Goal: Complete application form: Complete application form

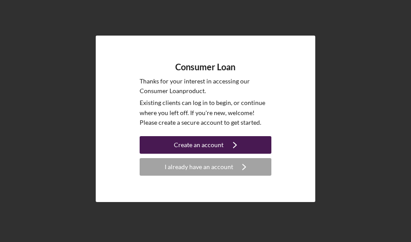
click at [212, 145] on div "Create an account" at bounding box center [199, 145] width 50 height 18
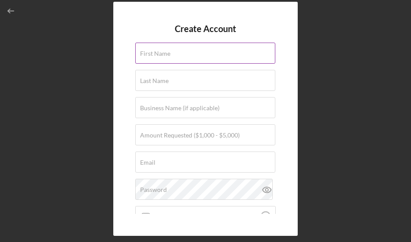
click at [164, 57] on input "First Name" at bounding box center [205, 53] width 140 height 21
type input "[PERSON_NAME]"
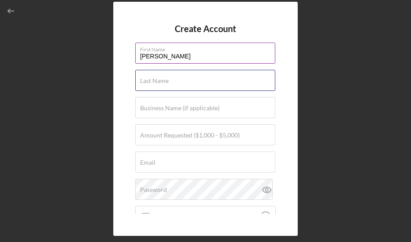
type input "Singer"
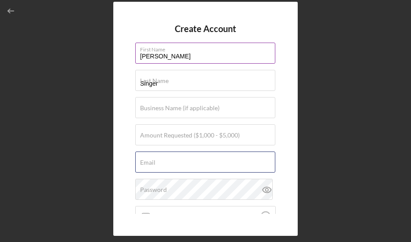
type input "[EMAIL_ADDRESS][DOMAIN_NAME]"
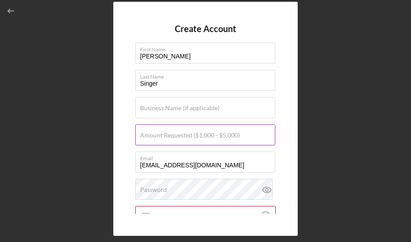
click at [170, 138] on label "Amount Requested ($1,000 - $5,000)" at bounding box center [190, 135] width 100 height 7
click at [170, 138] on input "Amount Requested ($1,000 - $5,000)" at bounding box center [205, 134] width 140 height 21
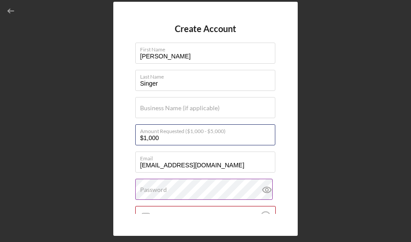
type input "$1,000"
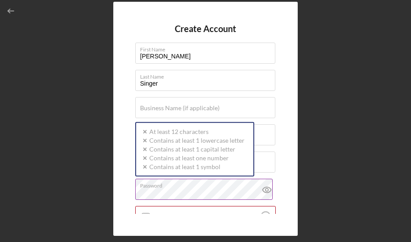
click at [214, 188] on div "Password Icon/icon-validation-no At least 12 characters Icon/icon-validation-no…" at bounding box center [205, 190] width 141 height 22
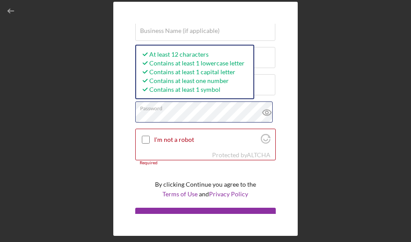
scroll to position [78, 0]
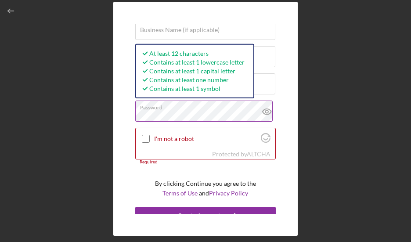
click at [265, 113] on icon at bounding box center [266, 111] width 3 height 3
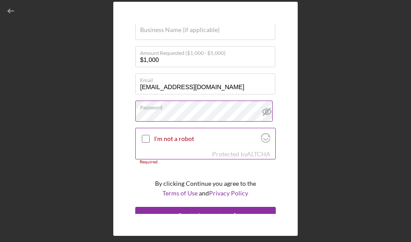
click at [143, 138] on input "I'm not a robot" at bounding box center [146, 139] width 8 height 8
checkbox input "true"
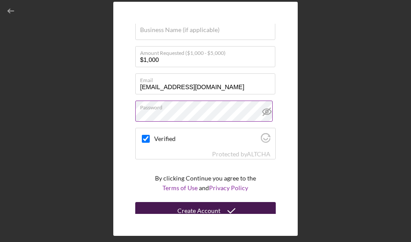
click at [192, 207] on div "Create Account" at bounding box center [199, 211] width 43 height 18
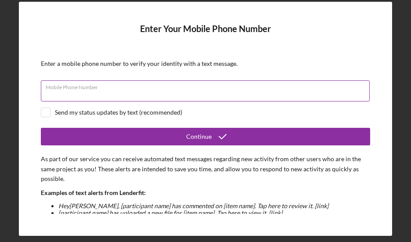
click at [133, 94] on input "Mobile Phone Number" at bounding box center [205, 90] width 329 height 21
type input "[PHONE_NUMBER]"
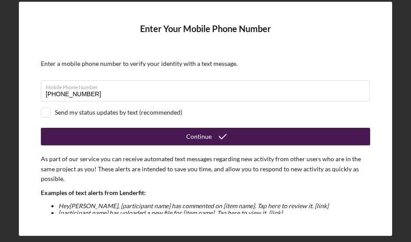
click at [185, 138] on button "Continue" at bounding box center [206, 137] width 330 height 18
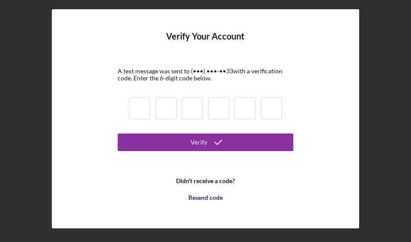
click at [145, 108] on input at bounding box center [139, 109] width 21 height 22
type input "1"
type input "9"
type input "6"
type input "7"
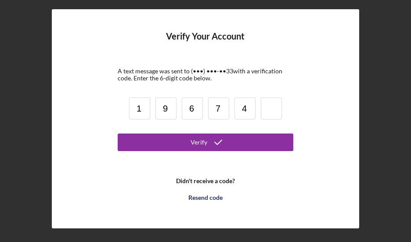
type input "4"
type input "8"
click at [118, 134] on button "Verify" at bounding box center [206, 143] width 176 height 18
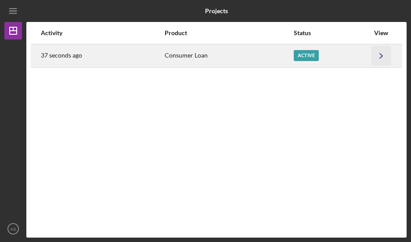
click at [378, 57] on icon "Icon/Navigate" at bounding box center [382, 56] width 20 height 20
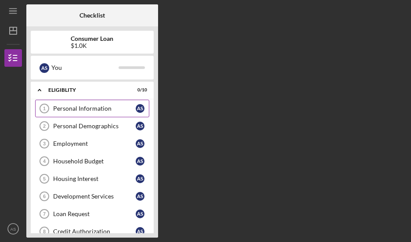
click at [120, 109] on div "Personal Information" at bounding box center [94, 108] width 83 height 7
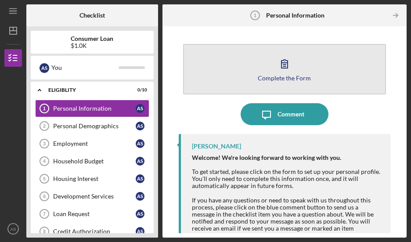
click at [276, 65] on icon "button" at bounding box center [285, 64] width 22 height 22
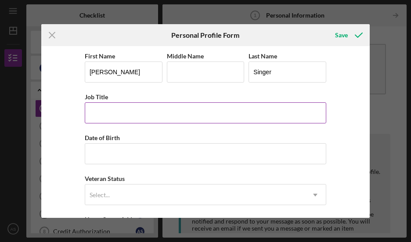
click at [142, 109] on input "Job Title" at bounding box center [206, 112] width 242 height 21
type input "Training & Development"
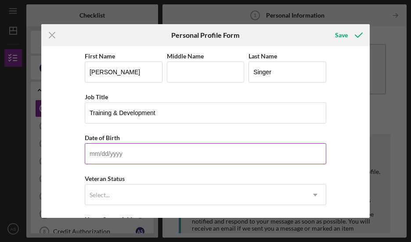
click at [139, 160] on input "Date of Birth" at bounding box center [206, 153] width 242 height 21
type input "[DATE]"
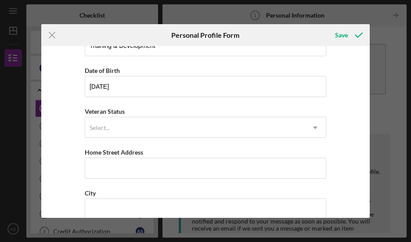
scroll to position [79, 0]
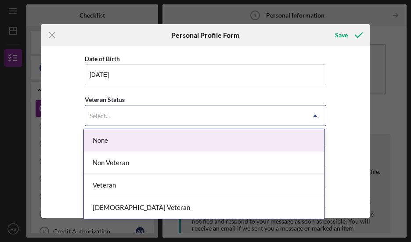
click at [309, 116] on icon "Icon/Dropdown Arrow" at bounding box center [315, 115] width 21 height 21
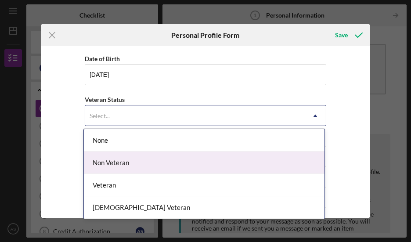
click at [240, 158] on div "Non Veteran" at bounding box center [204, 163] width 241 height 22
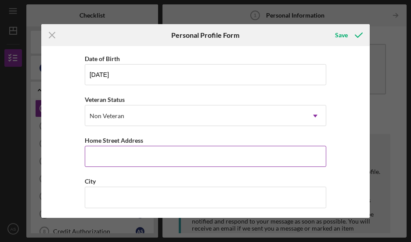
click at [238, 157] on input "Home Street Address" at bounding box center [206, 156] width 242 height 21
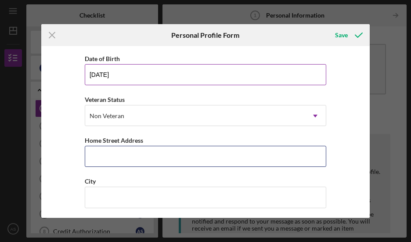
type input "[STREET_ADDRESS]"
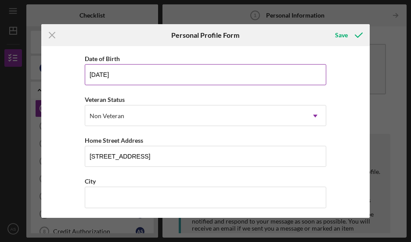
type input "[PERSON_NAME]"
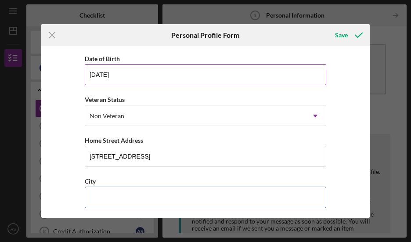
type input "Fitchburg"
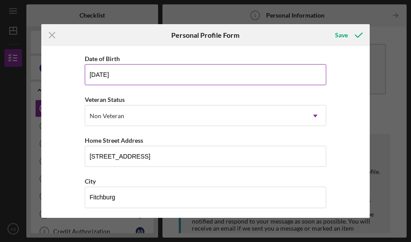
type input "53719"
type input "WI"
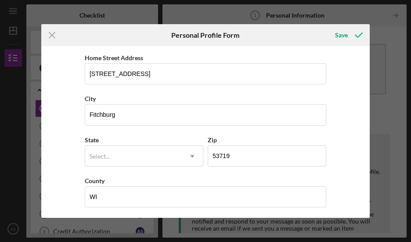
scroll to position [162, 0]
click at [192, 155] on use at bounding box center [192, 156] width 4 height 3
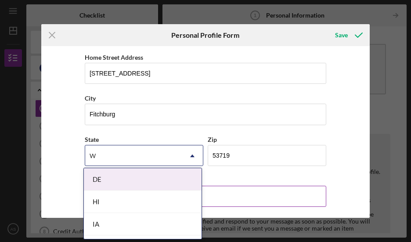
type input "WI"
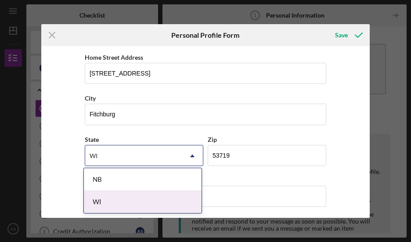
click at [153, 199] on div "WI" at bounding box center [143, 202] width 118 height 22
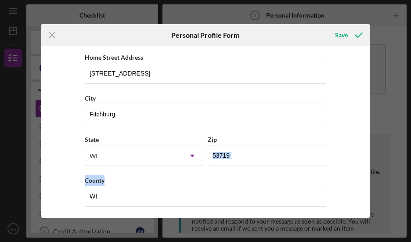
drag, startPoint x: 370, startPoint y: 181, endPoint x: 372, endPoint y: 137, distance: 44.0
click at [372, 137] on div "Icon/Menu Close Personal Profile Form Save First Name [PERSON_NAME] Middle Name…" at bounding box center [205, 121] width 411 height 242
drag, startPoint x: 372, startPoint y: 137, endPoint x: 342, endPoint y: 34, distance: 107.8
click at [342, 34] on div "Save" at bounding box center [341, 35] width 13 height 18
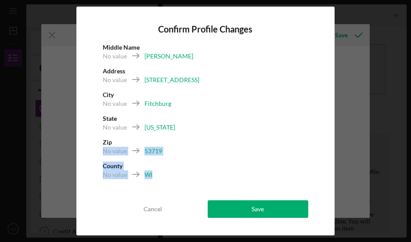
drag, startPoint x: 309, startPoint y: 144, endPoint x: 313, endPoint y: 182, distance: 38.5
click at [313, 182] on div "Confirm Profile Changes Middle Name No value [PERSON_NAME] Address No value [ST…" at bounding box center [205, 121] width 258 height 229
click at [194, 161] on div "No value 53719" at bounding box center [206, 154] width 206 height 15
click at [148, 176] on div "WI" at bounding box center [149, 175] width 8 height 9
click at [124, 175] on div "No value" at bounding box center [115, 175] width 24 height 9
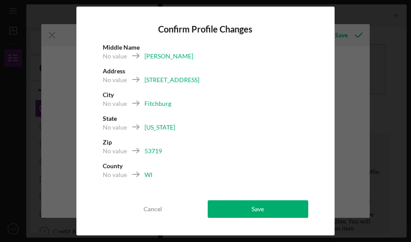
click at [112, 169] on b "County" at bounding box center [113, 165] width 20 height 7
click at [110, 176] on div "No value" at bounding box center [115, 175] width 24 height 9
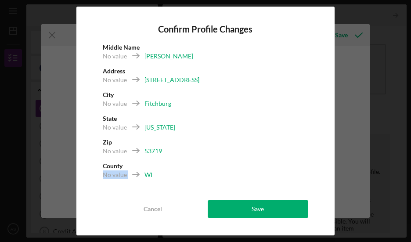
click at [112, 176] on div "No value" at bounding box center [115, 175] width 24 height 9
click at [145, 174] on div "WI" at bounding box center [149, 175] width 8 height 9
click at [148, 176] on div "WI" at bounding box center [149, 175] width 8 height 9
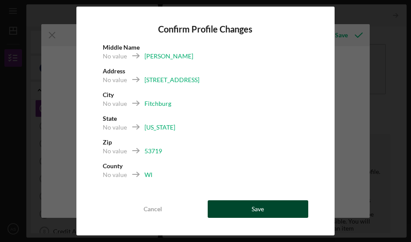
click at [231, 206] on button "Save" at bounding box center [258, 209] width 101 height 18
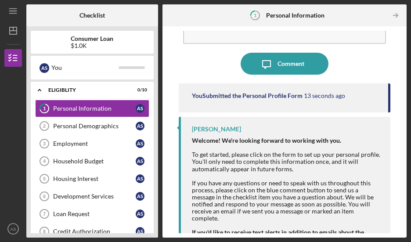
scroll to position [106, 0]
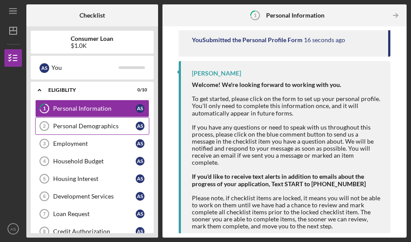
click at [85, 127] on div "Personal Demographics" at bounding box center [94, 126] width 83 height 7
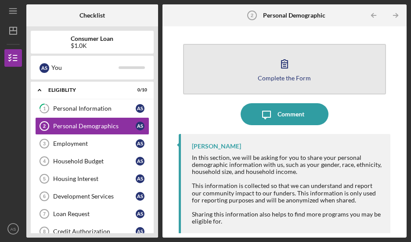
click at [251, 74] on button "Complete the Form Form" at bounding box center [284, 69] width 203 height 51
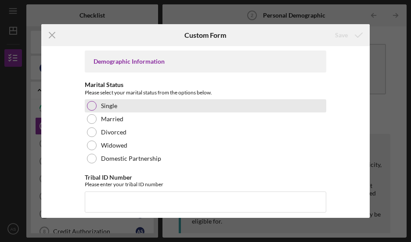
click at [91, 105] on div at bounding box center [92, 106] width 10 height 10
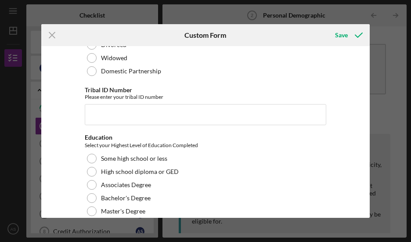
scroll to position [82, 0]
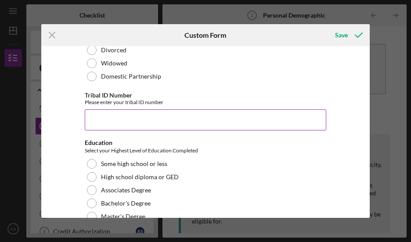
click at [167, 116] on input "Tribal ID Number" at bounding box center [206, 119] width 242 height 21
type input "614236"
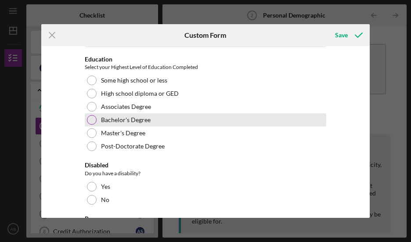
scroll to position [169, 0]
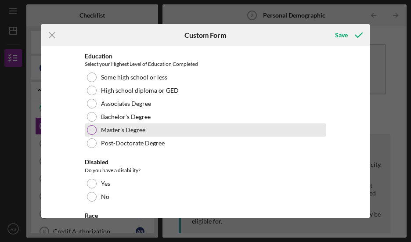
click at [94, 128] on div at bounding box center [92, 130] width 10 height 10
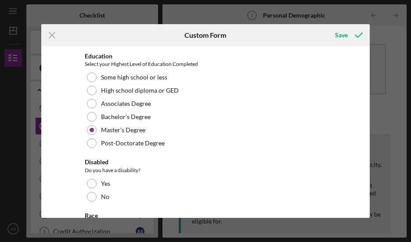
drag, startPoint x: 92, startPoint y: 194, endPoint x: 99, endPoint y: 174, distance: 21.0
click at [92, 194] on div at bounding box center [92, 197] width 10 height 10
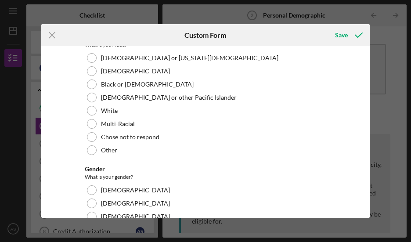
scroll to position [361, 0]
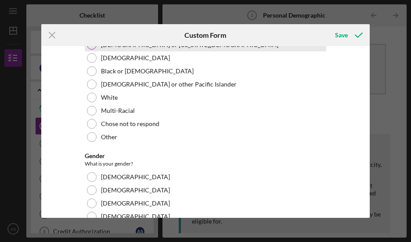
click at [91, 47] on div at bounding box center [92, 45] width 10 height 10
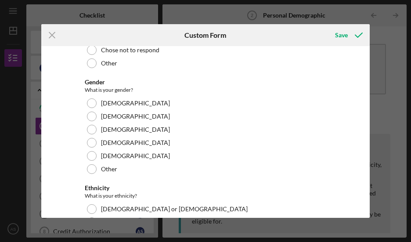
scroll to position [464, 0]
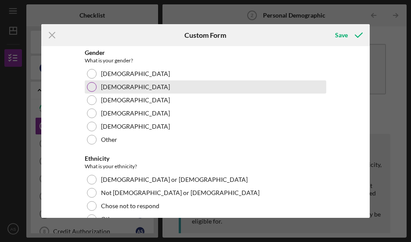
drag, startPoint x: 91, startPoint y: 72, endPoint x: 97, endPoint y: 80, distance: 9.5
click at [91, 73] on div at bounding box center [92, 74] width 10 height 10
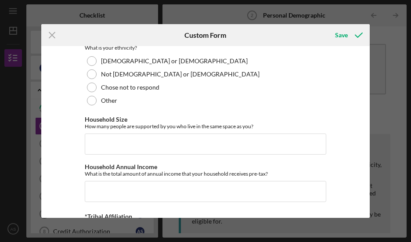
scroll to position [586, 0]
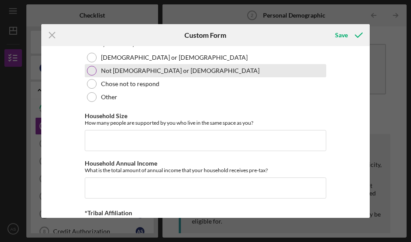
click at [92, 73] on div at bounding box center [92, 71] width 10 height 10
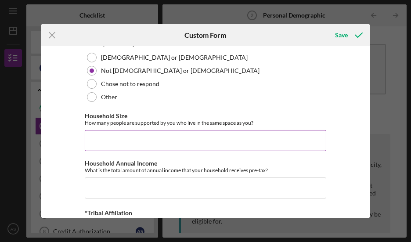
click at [140, 140] on input "Household Size" at bounding box center [206, 140] width 242 height 21
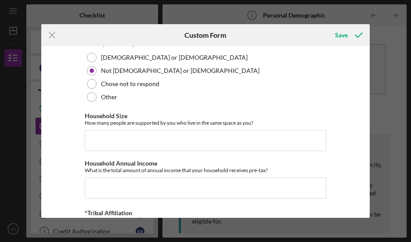
drag, startPoint x: 371, startPoint y: 182, endPoint x: 371, endPoint y: 189, distance: 7.0
click at [371, 189] on div "Icon/Menu Close Custom Form Save Demographic Information Marital Status Please …" at bounding box center [205, 121] width 411 height 242
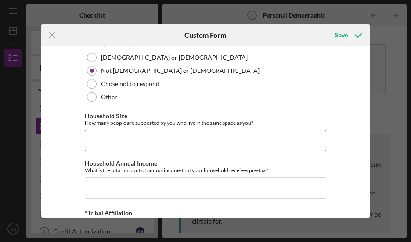
click at [114, 138] on input "Household Size" at bounding box center [206, 140] width 242 height 21
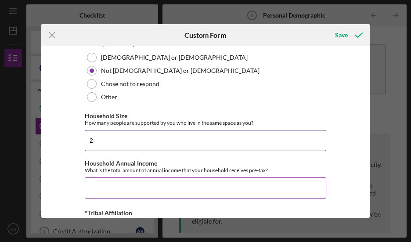
type input "2"
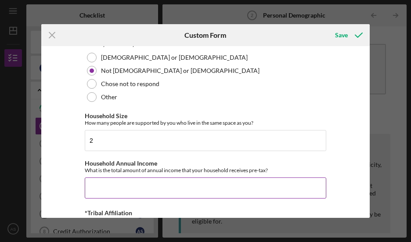
click at [103, 185] on input "Household Annual Income" at bounding box center [206, 188] width 242 height 21
type input "$99,174"
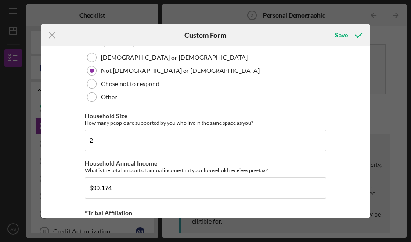
scroll to position [620, 0]
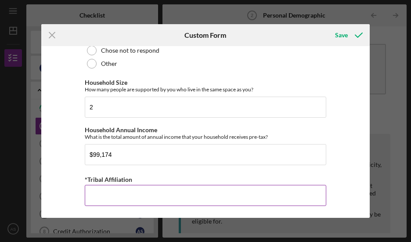
click at [145, 196] on input "*Tribal Affiliation" at bounding box center [206, 195] width 242 height 21
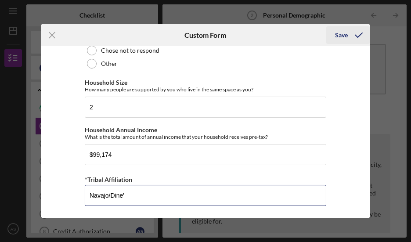
type input "Navajo/Dine'"
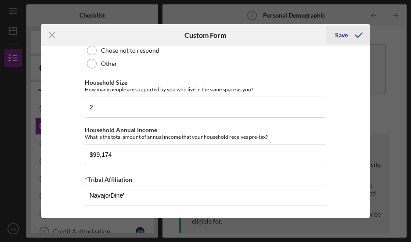
click at [335, 34] on div "Save" at bounding box center [341, 35] width 13 height 18
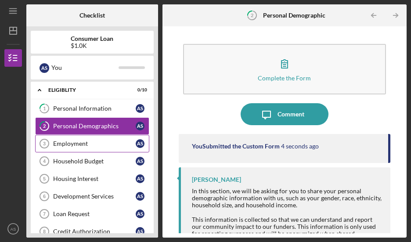
click at [84, 146] on div "Employment" at bounding box center [94, 143] width 83 height 7
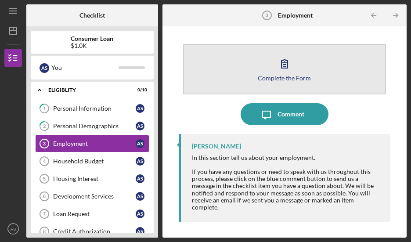
click at [248, 80] on button "Complete the Form Form" at bounding box center [284, 69] width 203 height 51
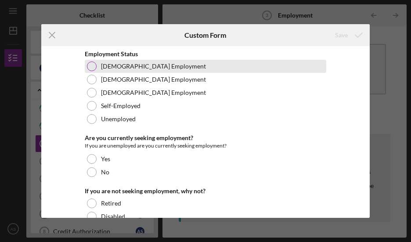
click at [88, 64] on div at bounding box center [92, 67] width 10 height 10
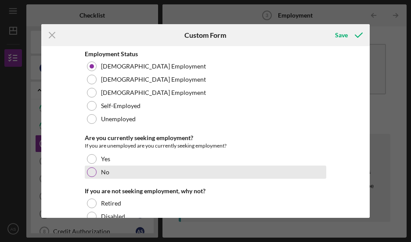
click at [92, 170] on div at bounding box center [92, 172] width 10 height 10
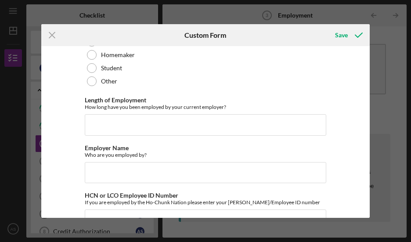
scroll to position [175, 0]
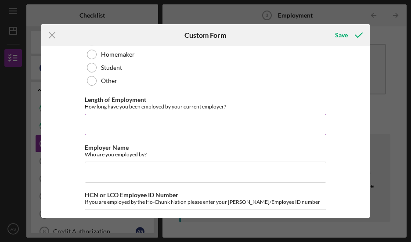
click at [102, 120] on input "Length of Employment" at bounding box center [206, 124] width 242 height 21
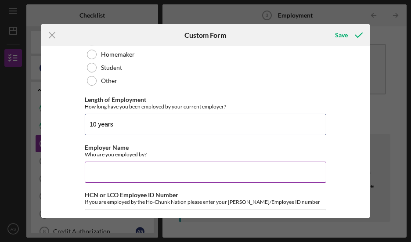
type input "10 years"
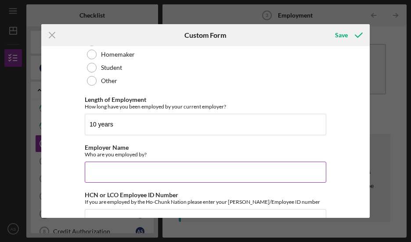
click at [124, 167] on input "Employer Name" at bounding box center [206, 172] width 242 height 21
type input "Ho-Chunk Nation"
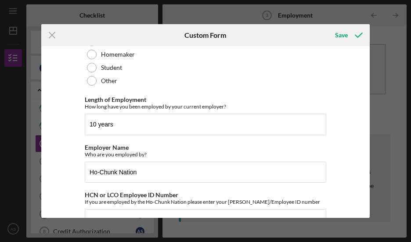
drag, startPoint x: 371, startPoint y: 153, endPoint x: 370, endPoint y: 173, distance: 19.8
click at [370, 173] on div "Icon/Menu Close Custom Form Save Employment Status [DEMOGRAPHIC_DATA] Employmen…" at bounding box center [205, 121] width 411 height 242
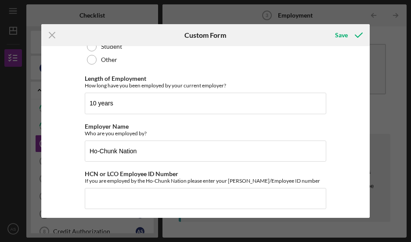
scroll to position [200, 0]
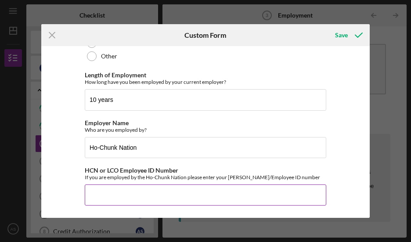
click at [110, 196] on input "HCN or LCO Employee ID Number" at bounding box center [206, 195] width 242 height 21
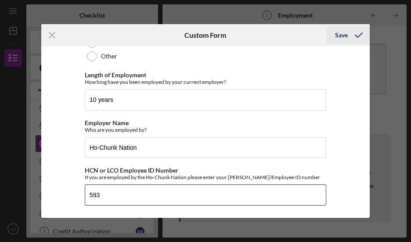
type input "593"
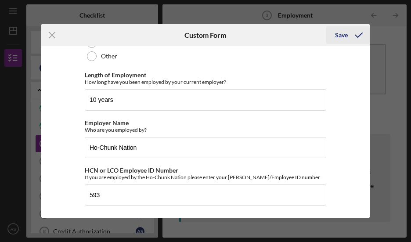
click at [339, 35] on div "Save" at bounding box center [341, 35] width 13 height 18
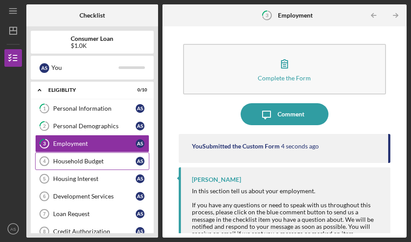
click at [87, 158] on div "Household Budget" at bounding box center [94, 161] width 83 height 7
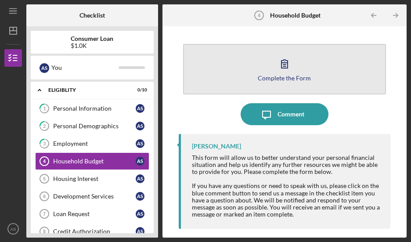
click at [278, 69] on icon "button" at bounding box center [285, 64] width 22 height 22
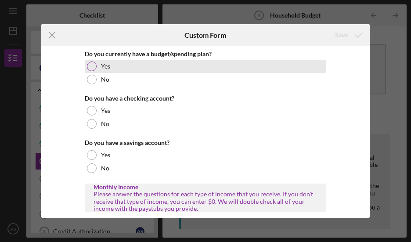
click at [89, 67] on div at bounding box center [92, 67] width 10 height 10
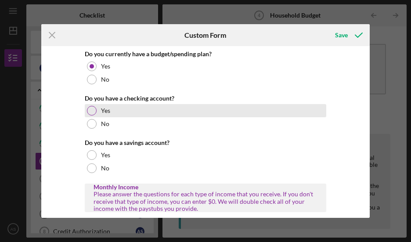
click at [91, 111] on div at bounding box center [92, 111] width 10 height 10
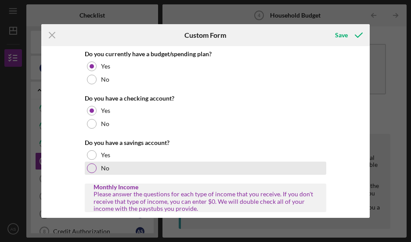
click at [92, 165] on div at bounding box center [92, 169] width 10 height 10
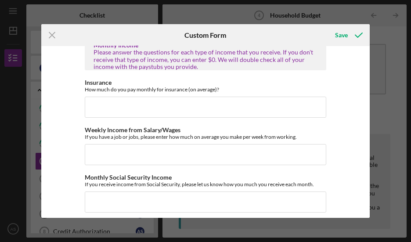
scroll to position [144, 0]
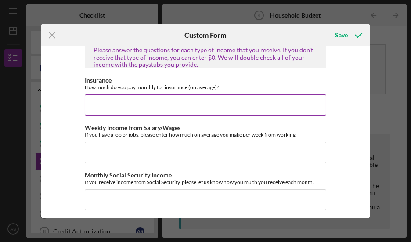
click at [112, 102] on input "Insurance" at bounding box center [206, 104] width 242 height 21
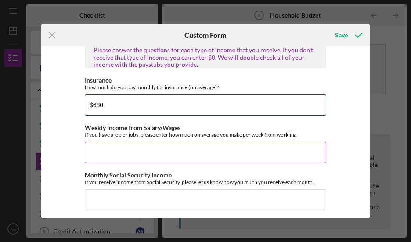
type input "$680"
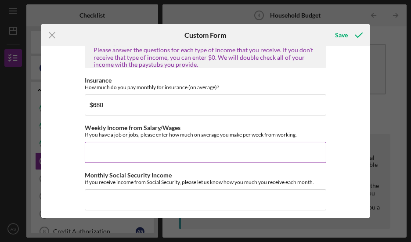
click at [142, 148] on input "Weekly Income from Salary/Wages" at bounding box center [206, 152] width 242 height 21
type input "$1,400"
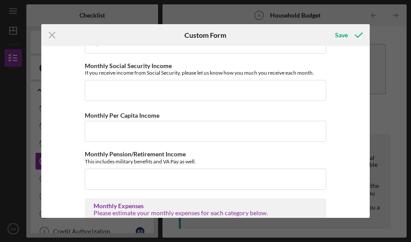
scroll to position [256, 0]
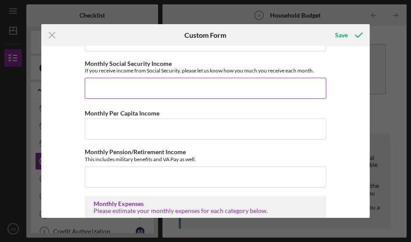
click at [156, 90] on input "Monthly Social Security Income" at bounding box center [206, 88] width 242 height 21
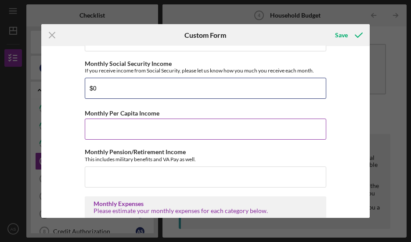
type input "$0"
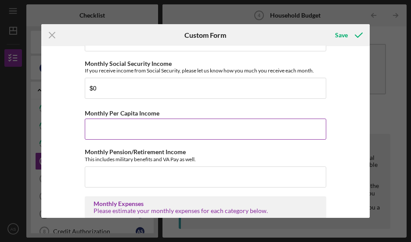
click at [109, 130] on input "Monthly Per Capita Income" at bounding box center [206, 129] width 242 height 21
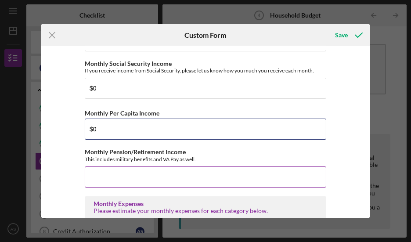
type input "$0"
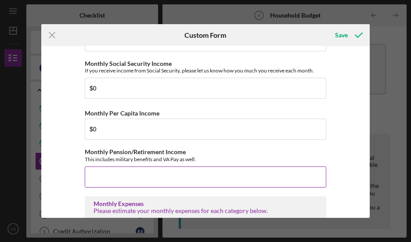
click at [107, 178] on input "Monthly Pension/Retirement Income" at bounding box center [206, 177] width 242 height 21
type input "$0"
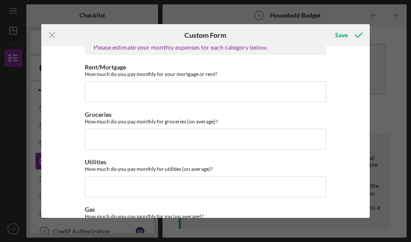
scroll to position [421, 0]
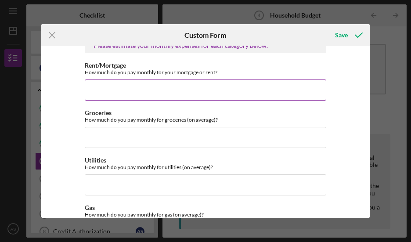
click at [138, 88] on input "Rent/Mortgage" at bounding box center [206, 90] width 242 height 21
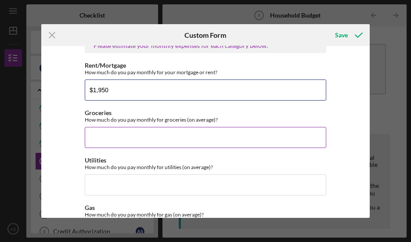
type input "$1,950"
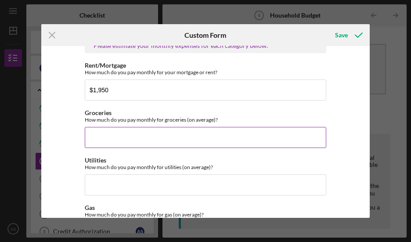
click at [134, 138] on input "Groceries" at bounding box center [206, 137] width 242 height 21
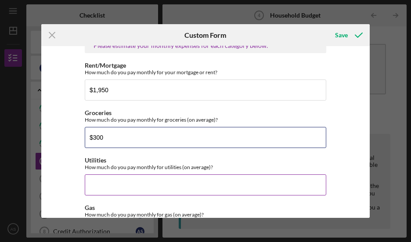
type input "$300"
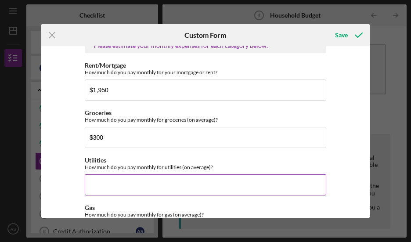
click at [106, 183] on input "Utilities" at bounding box center [206, 184] width 242 height 21
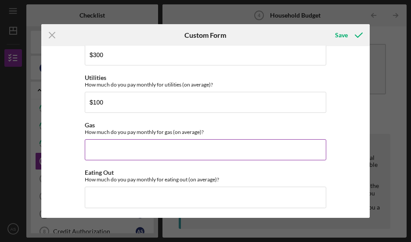
scroll to position [505, 0]
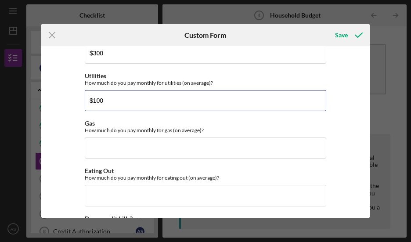
drag, startPoint x: 111, startPoint y: 99, endPoint x: 73, endPoint y: 99, distance: 37.8
click at [73, 99] on div "Do you currently have a budget/spending plan? Yes No Do you have a checking acc…" at bounding box center [205, 132] width 329 height 172
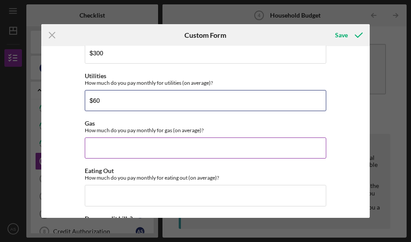
type input "$60"
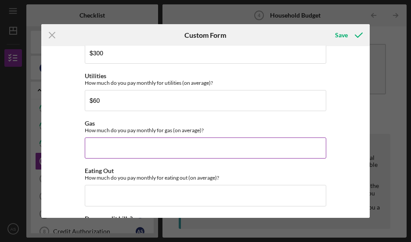
click at [111, 147] on input "Gas" at bounding box center [206, 148] width 242 height 21
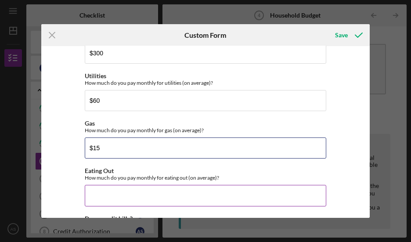
type input "$15"
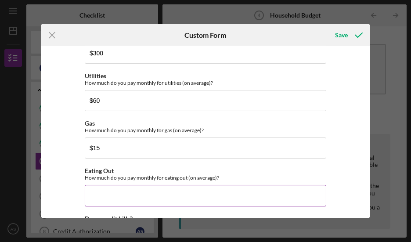
click at [106, 189] on input "Eating Out" at bounding box center [206, 195] width 242 height 21
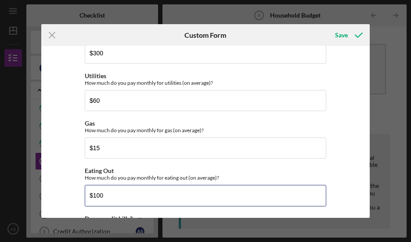
type input "$100"
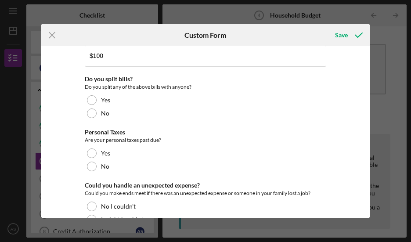
scroll to position [646, 0]
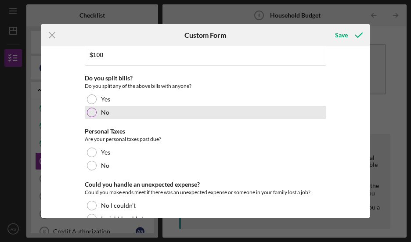
click at [90, 110] on div at bounding box center [92, 113] width 10 height 10
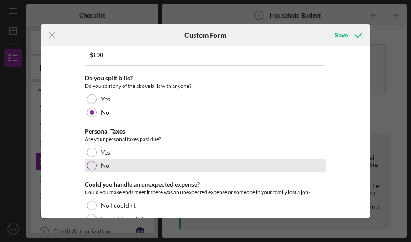
click at [87, 161] on div at bounding box center [92, 166] width 10 height 10
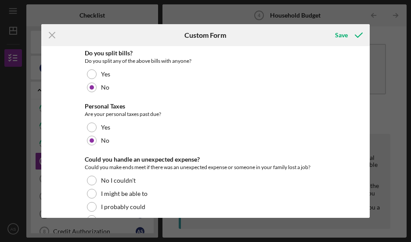
scroll to position [690, 0]
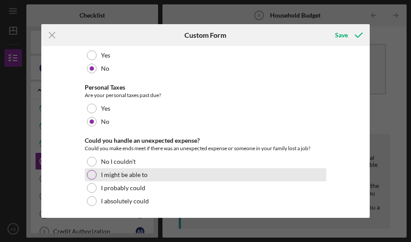
click at [91, 171] on div at bounding box center [92, 175] width 10 height 10
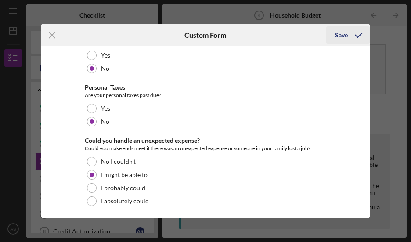
click at [343, 36] on div "Save" at bounding box center [341, 35] width 13 height 18
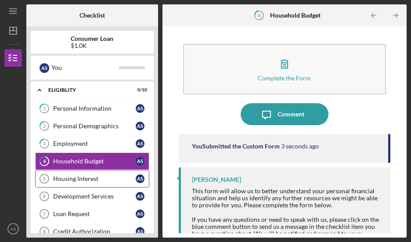
click at [89, 177] on div "Housing Interest" at bounding box center [94, 178] width 83 height 7
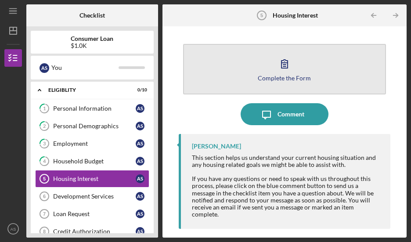
click at [286, 65] on icon "button" at bounding box center [285, 64] width 22 height 22
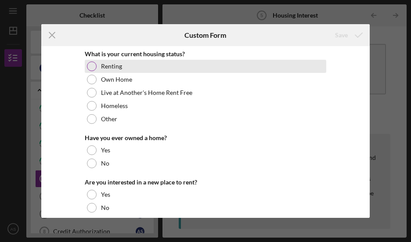
click at [92, 69] on div at bounding box center [92, 67] width 10 height 10
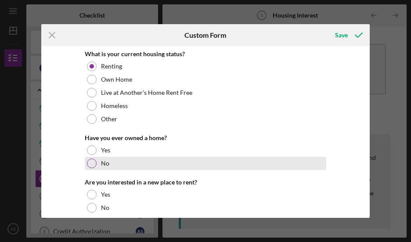
click at [89, 163] on div at bounding box center [92, 164] width 10 height 10
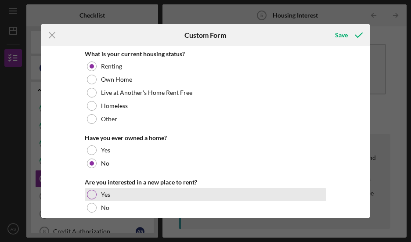
click at [89, 195] on div at bounding box center [92, 195] width 10 height 10
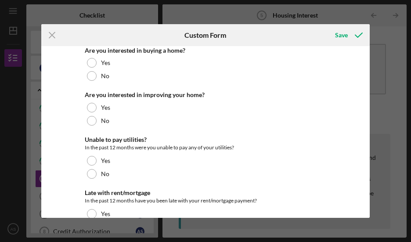
scroll to position [178, 0]
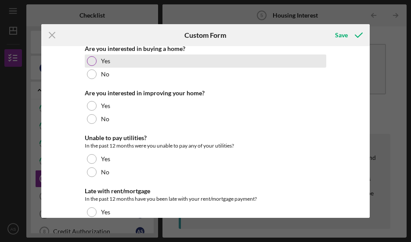
click at [90, 58] on div at bounding box center [92, 61] width 10 height 10
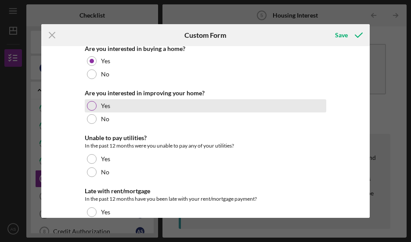
click at [89, 99] on div "Yes" at bounding box center [206, 105] width 242 height 13
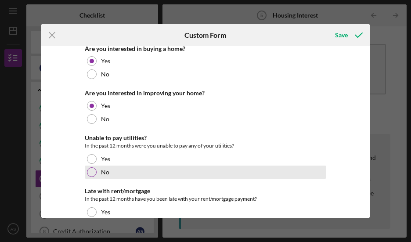
click at [85, 170] on div "No" at bounding box center [206, 172] width 242 height 13
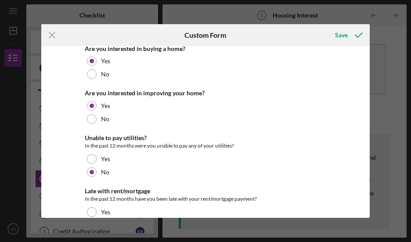
scroll to position [258, 0]
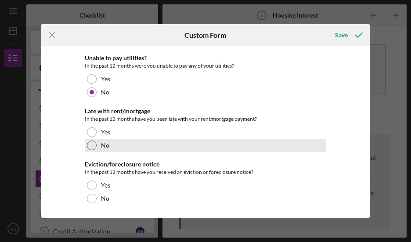
click at [92, 144] on div at bounding box center [92, 146] width 10 height 10
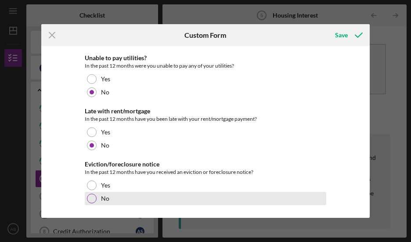
click at [91, 197] on div at bounding box center [92, 199] width 10 height 10
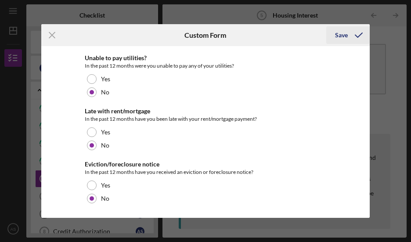
click at [342, 30] on div "Save" at bounding box center [341, 35] width 13 height 18
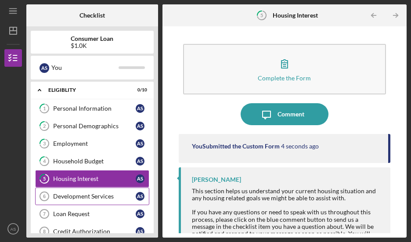
click at [91, 197] on div "Development Services" at bounding box center [94, 196] width 83 height 7
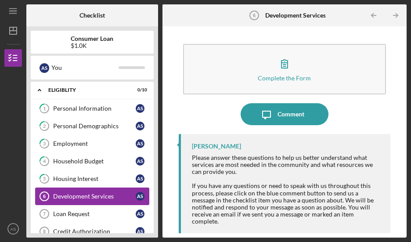
click at [91, 198] on div "Development Services" at bounding box center [94, 196] width 83 height 7
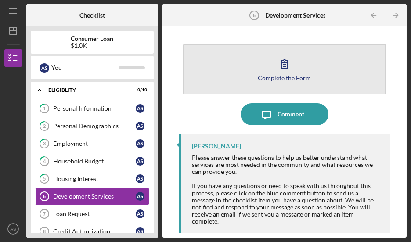
click at [291, 67] on icon "button" at bounding box center [285, 64] width 22 height 22
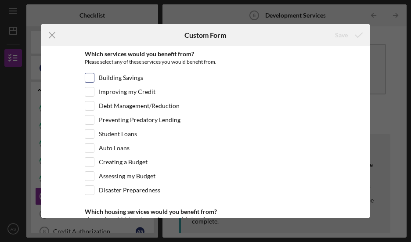
click at [88, 74] on input "Building Savings" at bounding box center [89, 77] width 9 height 9
checkbox input "true"
click at [90, 92] on input "Improving my Credit" at bounding box center [89, 91] width 9 height 9
checkbox input "true"
click at [90, 106] on input "Debt Management/Reduction" at bounding box center [89, 106] width 9 height 9
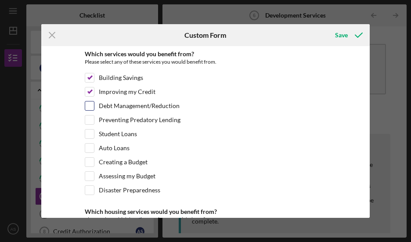
checkbox input "true"
click at [88, 132] on input "Student Loans" at bounding box center [89, 134] width 9 height 9
checkbox input "true"
click at [91, 147] on input "Auto Loans" at bounding box center [89, 148] width 9 height 9
checkbox input "true"
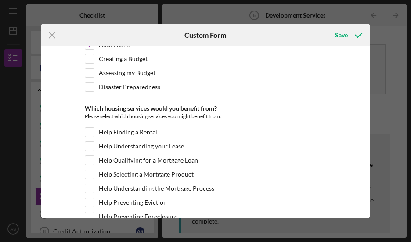
scroll to position [109, 0]
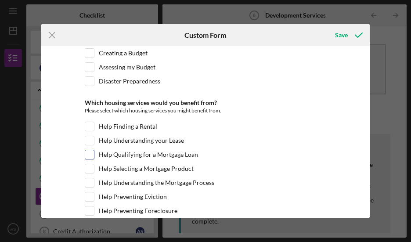
click at [88, 152] on input "Help Qualifying for a Mortgage Loan" at bounding box center [89, 154] width 9 height 9
checkbox input "true"
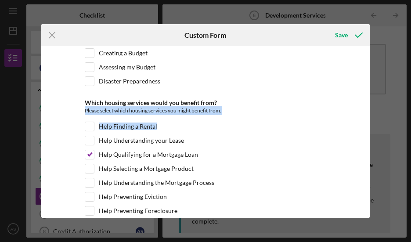
drag, startPoint x: 371, startPoint y: 102, endPoint x: 372, endPoint y: 126, distance: 24.7
click at [372, 126] on div "Icon/Menu Close Custom Form Save Which services would you benefit from? Please …" at bounding box center [205, 121] width 411 height 242
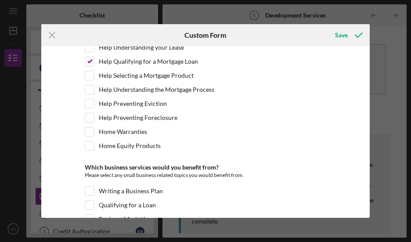
scroll to position [204, 0]
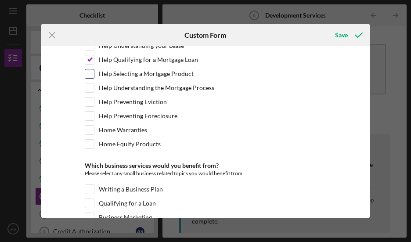
click at [91, 72] on input "Help Selecting a Mortgage Product" at bounding box center [89, 73] width 9 height 9
checkbox input "true"
click at [90, 84] on input "Help Understanding the Mortgage Process" at bounding box center [89, 88] width 9 height 9
checkbox input "true"
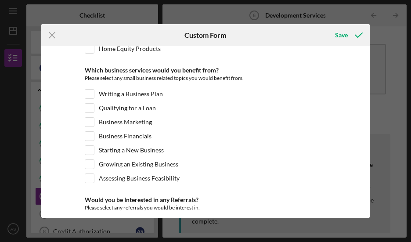
scroll to position [300, 0]
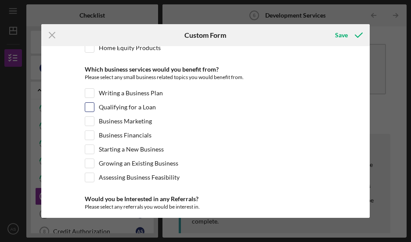
click at [90, 103] on input "Qualifying for a Loan" at bounding box center [89, 107] width 9 height 9
checkbox input "true"
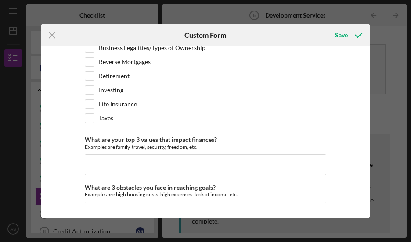
scroll to position [498, 0]
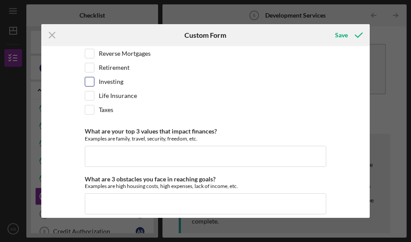
click at [87, 77] on input "Investing" at bounding box center [89, 81] width 9 height 9
checkbox input "true"
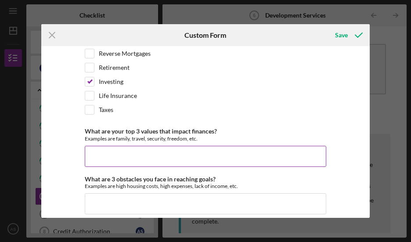
click at [112, 146] on input "What are your top 3 values that impact finances?" at bounding box center [206, 156] width 242 height 21
type input "F"
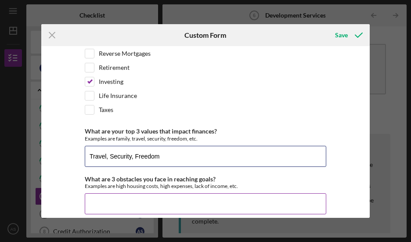
type input "Travel, Security, Freedom"
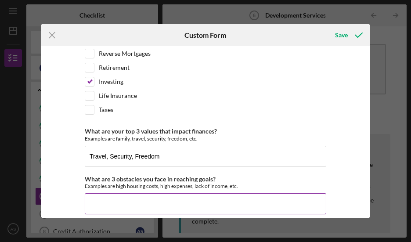
click at [98, 193] on input "What are 3 obstacles you face in reaching goals?" at bounding box center [206, 203] width 242 height 21
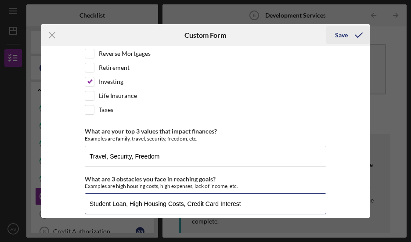
type input "Student Loan, High Housing Costs, Credit Card Interest"
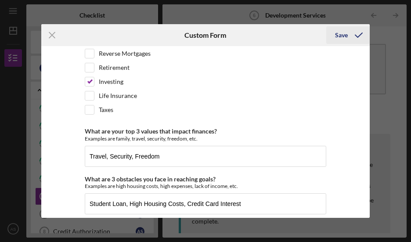
click at [346, 33] on div "Save" at bounding box center [341, 35] width 13 height 18
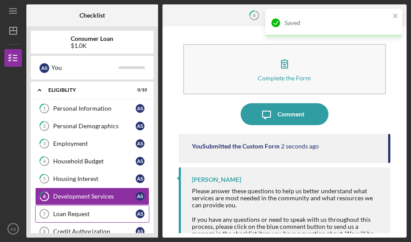
click at [86, 211] on div "Loan Request" at bounding box center [94, 214] width 83 height 7
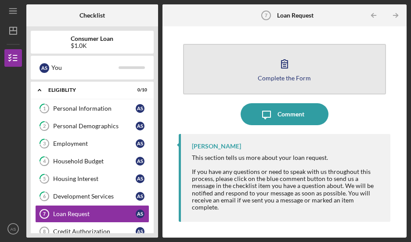
click at [276, 77] on div "Complete the Form" at bounding box center [284, 78] width 53 height 7
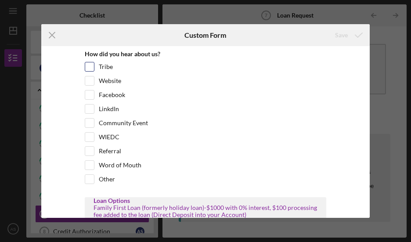
click at [88, 67] on input "Tribe" at bounding box center [89, 66] width 9 height 9
checkbox input "true"
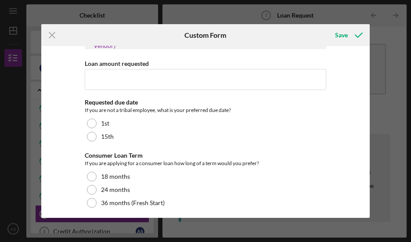
scroll to position [214, 0]
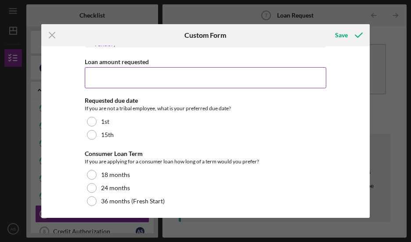
click at [134, 79] on input "Loan amount requested" at bounding box center [206, 77] width 242 height 21
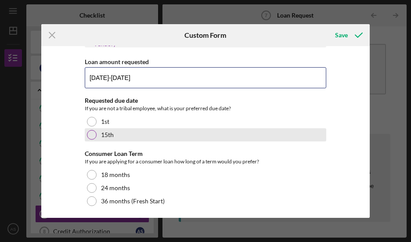
type input "[DATE]-[DATE]"
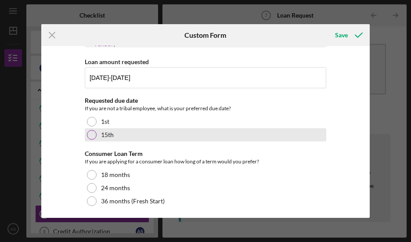
click at [91, 133] on div at bounding box center [92, 135] width 10 height 10
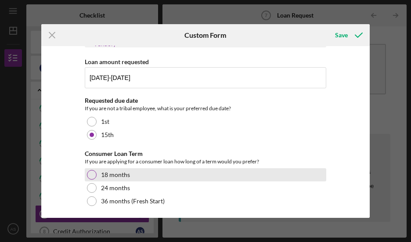
click at [91, 171] on div at bounding box center [92, 175] width 10 height 10
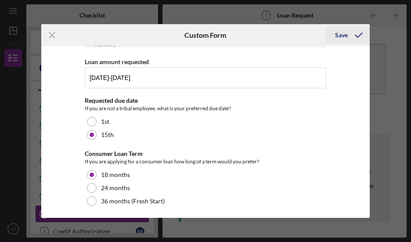
click at [341, 34] on div "Save" at bounding box center [341, 35] width 13 height 18
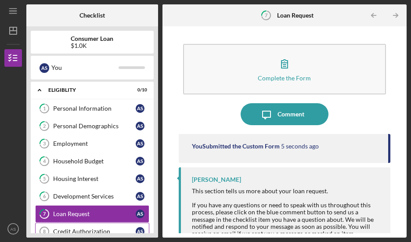
click at [98, 228] on div "Credit Authorization" at bounding box center [94, 231] width 83 height 7
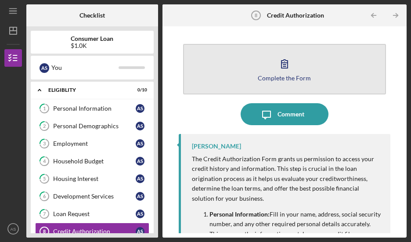
click at [270, 72] on button "Complete the Form Form" at bounding box center [284, 69] width 203 height 51
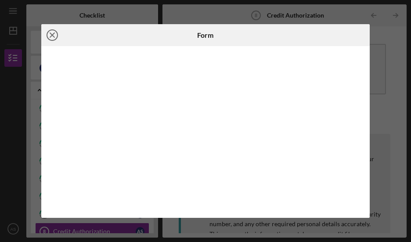
click at [47, 36] on circle at bounding box center [52, 35] width 11 height 11
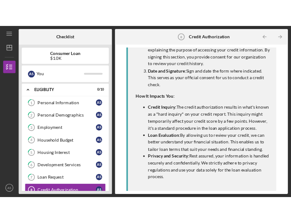
scroll to position [222, 0]
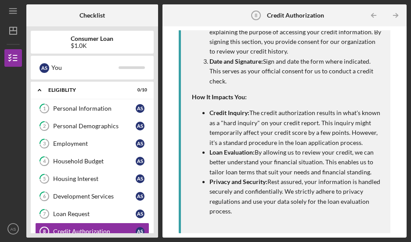
drag, startPoint x: 156, startPoint y: 202, endPoint x: 156, endPoint y: 218, distance: 16.3
click at [156, 218] on div "Consumer Loan $1.0K A S You Icon/Expander Eligiblity 0 / 10 1 Personal Informat…" at bounding box center [92, 131] width 132 height 211
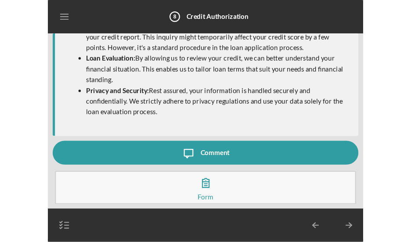
scroll to position [211, 0]
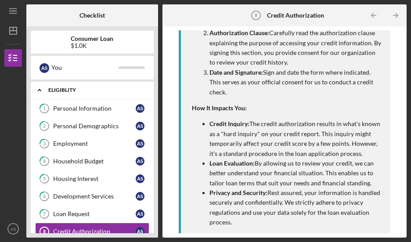
click at [41, 89] on icon "Icon/Expander" at bounding box center [40, 90] width 18 height 18
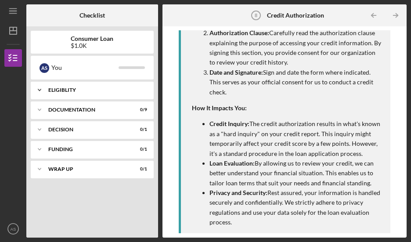
click at [57, 89] on div "Eligiblity" at bounding box center [95, 89] width 94 height 5
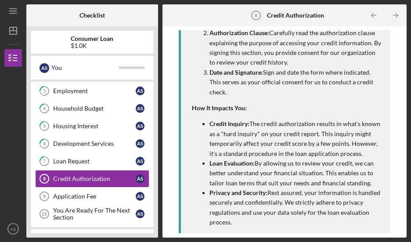
scroll to position [72, 0]
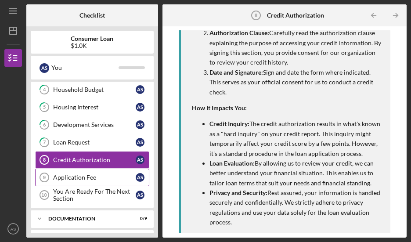
click at [66, 174] on div "Application Fee" at bounding box center [94, 177] width 83 height 7
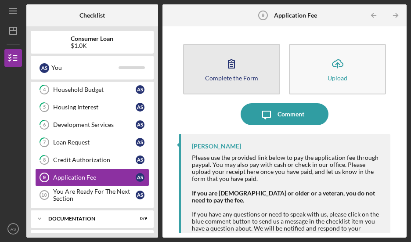
click at [223, 84] on button "Complete the Form Form" at bounding box center [231, 69] width 97 height 51
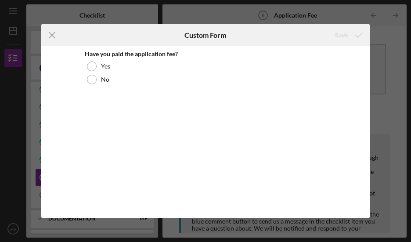
click at [55, 34] on icon "Icon/Menu Close" at bounding box center [52, 35] width 22 height 22
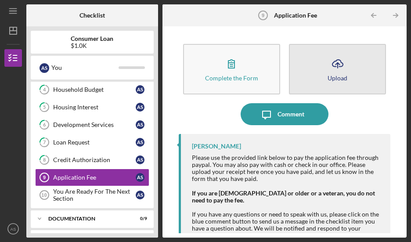
click at [342, 79] on div "Upload" at bounding box center [338, 78] width 20 height 7
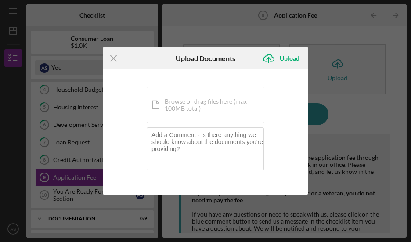
click at [116, 61] on line at bounding box center [114, 58] width 6 height 6
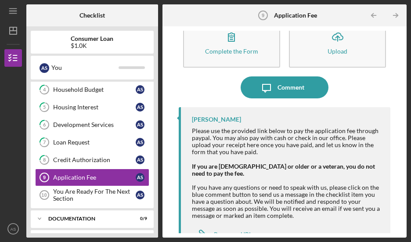
scroll to position [46, 0]
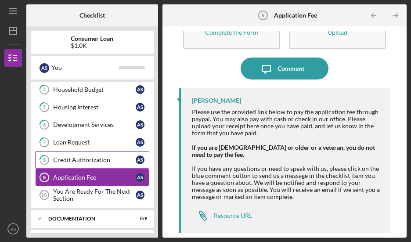
click at [74, 159] on div "Credit Authorization" at bounding box center [94, 159] width 83 height 7
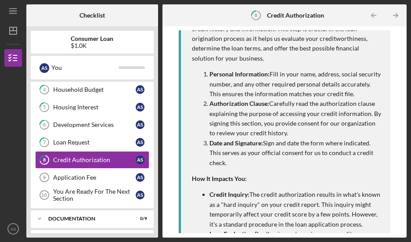
scroll to position [280, 0]
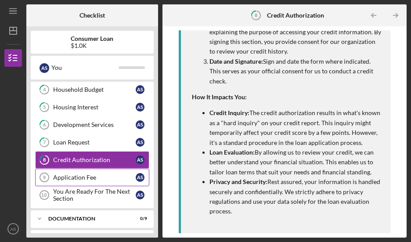
click at [84, 179] on link "Application Fee 9 Application Fee A S" at bounding box center [92, 178] width 114 height 18
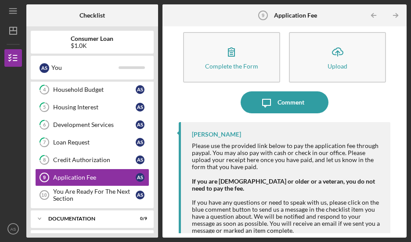
scroll to position [46, 0]
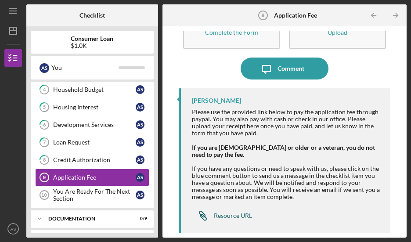
click at [219, 215] on div "Resource URL" at bounding box center [233, 215] width 38 height 7
